Goal: Transaction & Acquisition: Download file/media

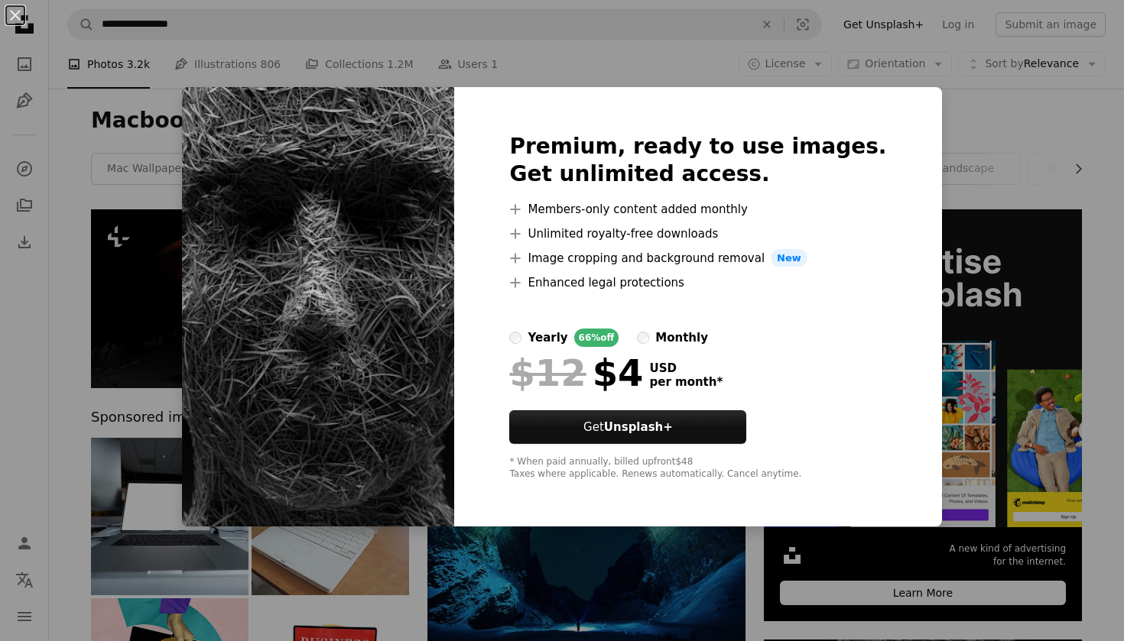
scroll to position [458, 0]
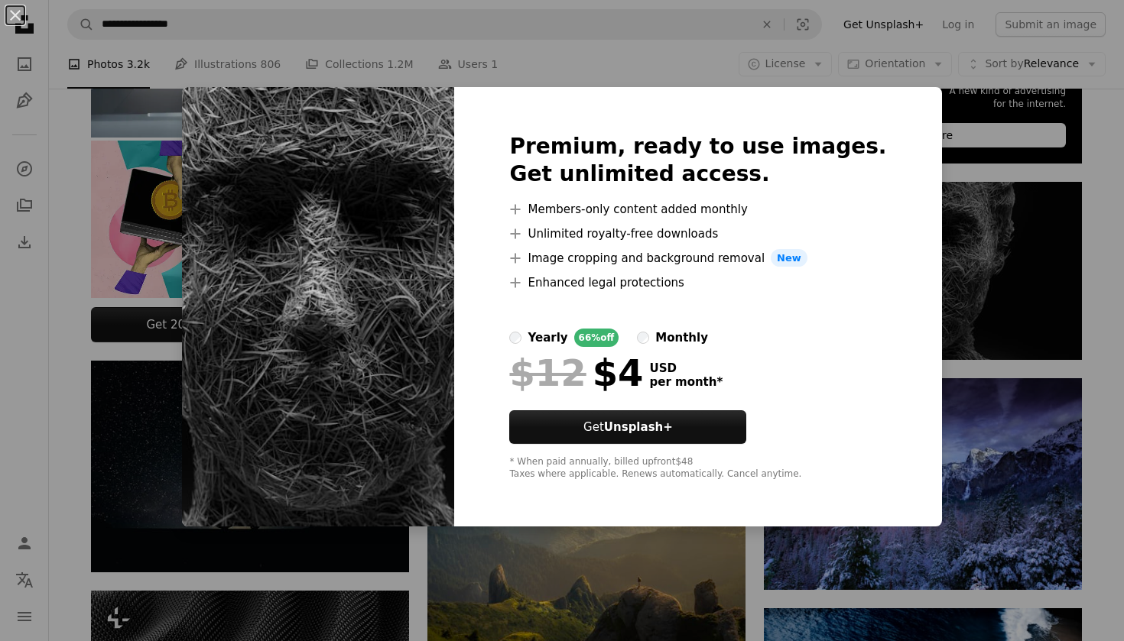
click at [966, 256] on div "An X shape Premium, ready to use images. Get unlimited access. A plus sign Memb…" at bounding box center [562, 320] width 1124 height 641
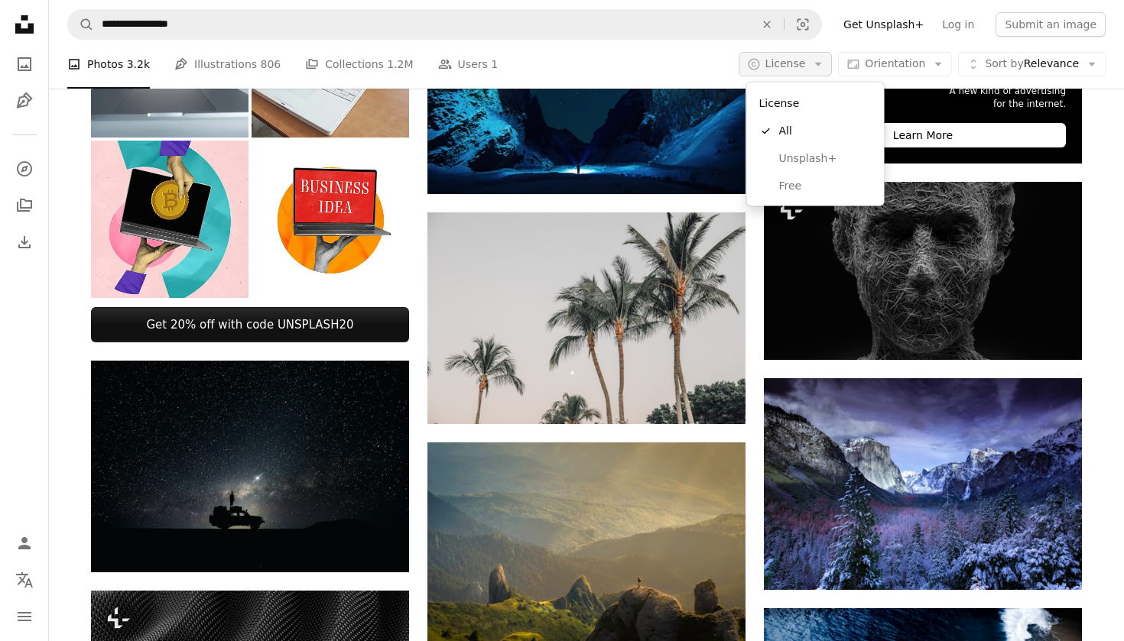
click at [825, 63] on icon "Arrow down" at bounding box center [818, 64] width 14 height 14
click at [795, 180] on span "Free" at bounding box center [825, 185] width 93 height 15
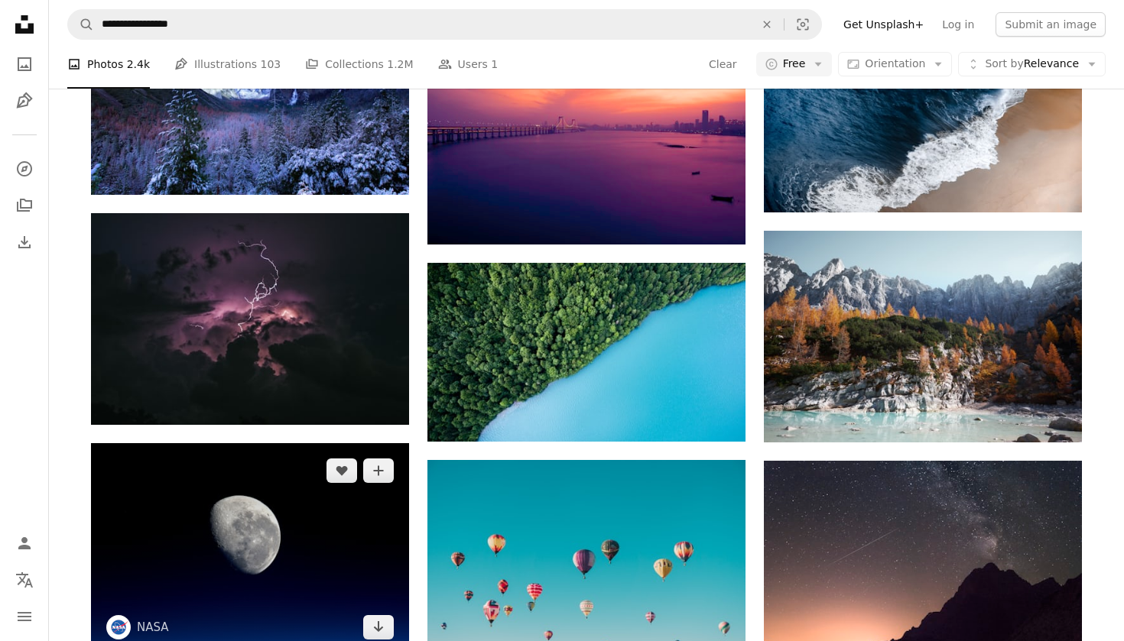
scroll to position [867, 0]
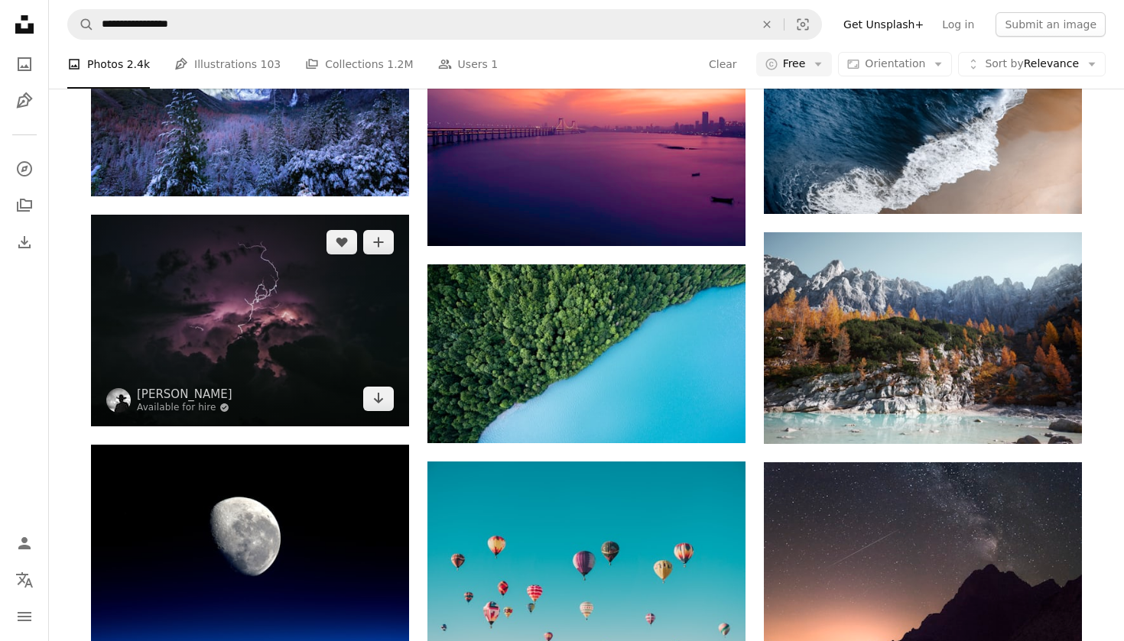
click at [352, 295] on img at bounding box center [250, 321] width 318 height 212
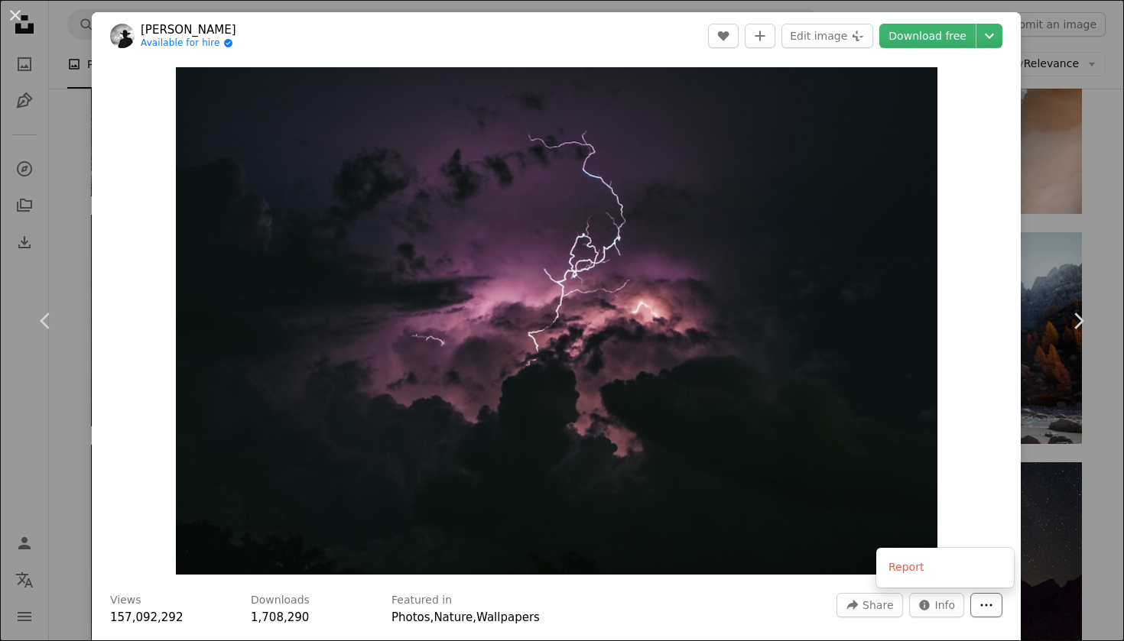
click at [993, 608] on icon "More Actions" at bounding box center [986, 605] width 14 height 14
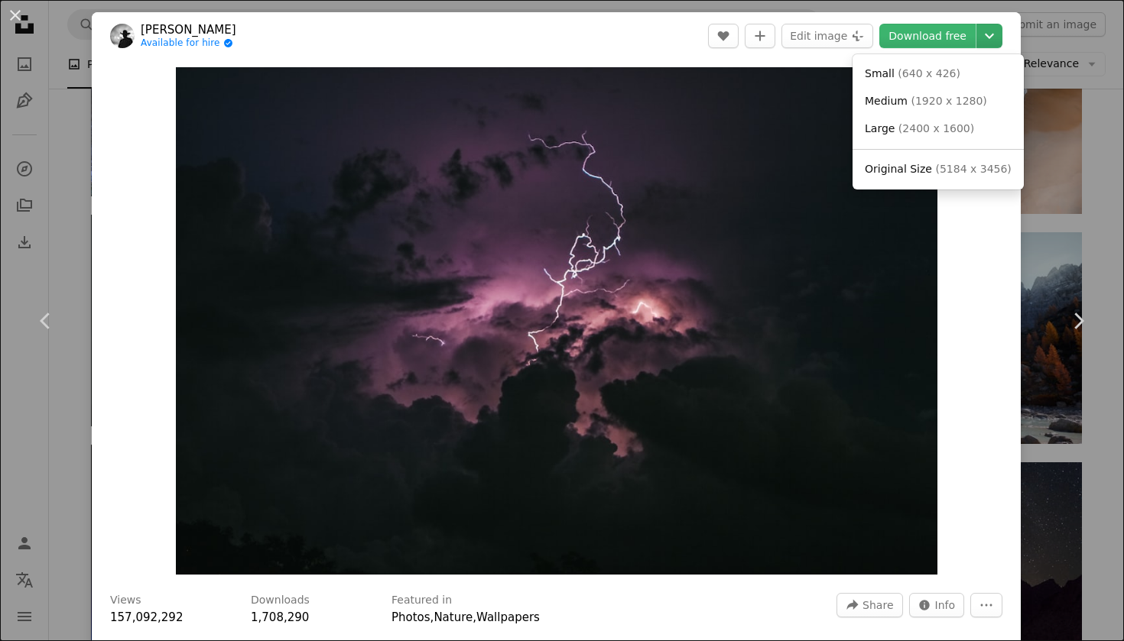
click at [994, 38] on icon "Chevron down" at bounding box center [989, 36] width 24 height 18
click at [928, 122] on span "( 2400 x 1600 )" at bounding box center [936, 128] width 76 height 12
